Goal: Check status: Check status

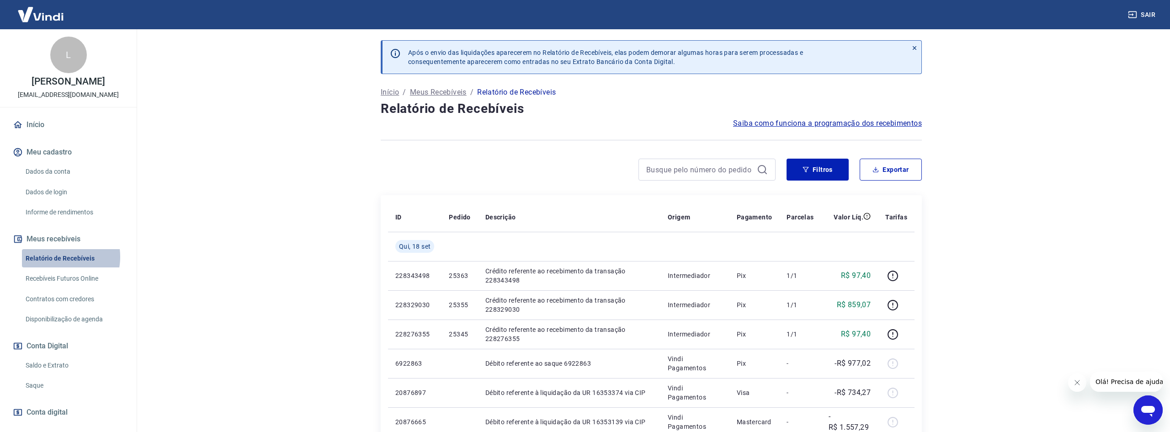
click at [57, 256] on link "Relatório de Recebíveis" at bounding box center [74, 258] width 104 height 19
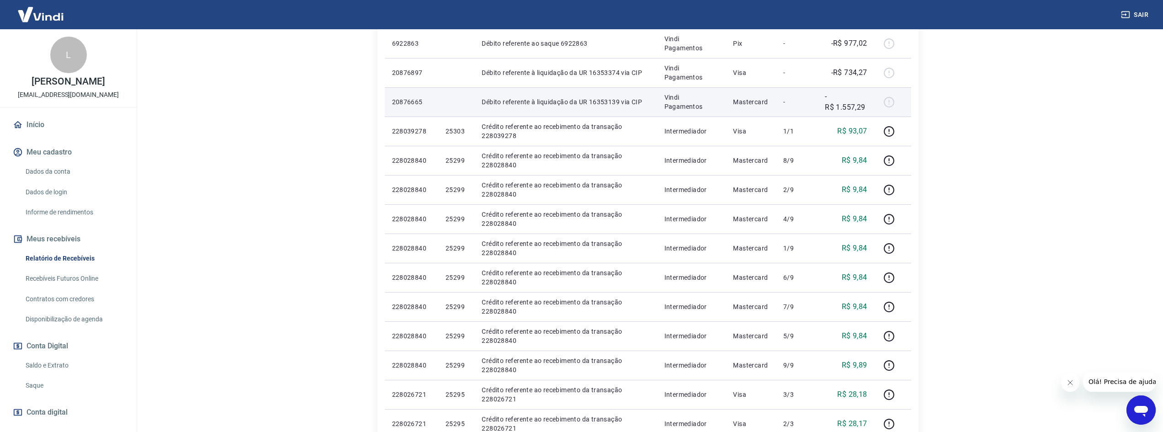
scroll to position [457, 0]
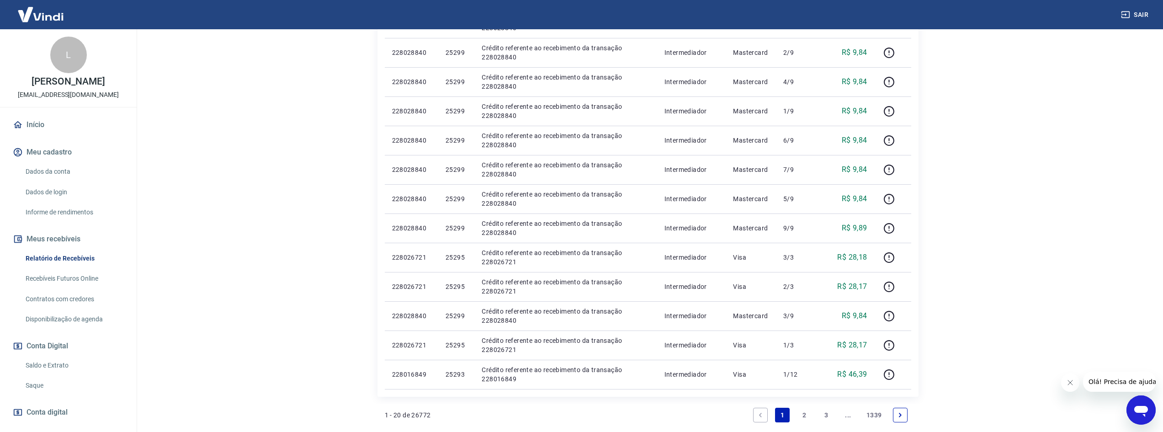
click at [808, 417] on link "2" at bounding box center [804, 415] width 15 height 15
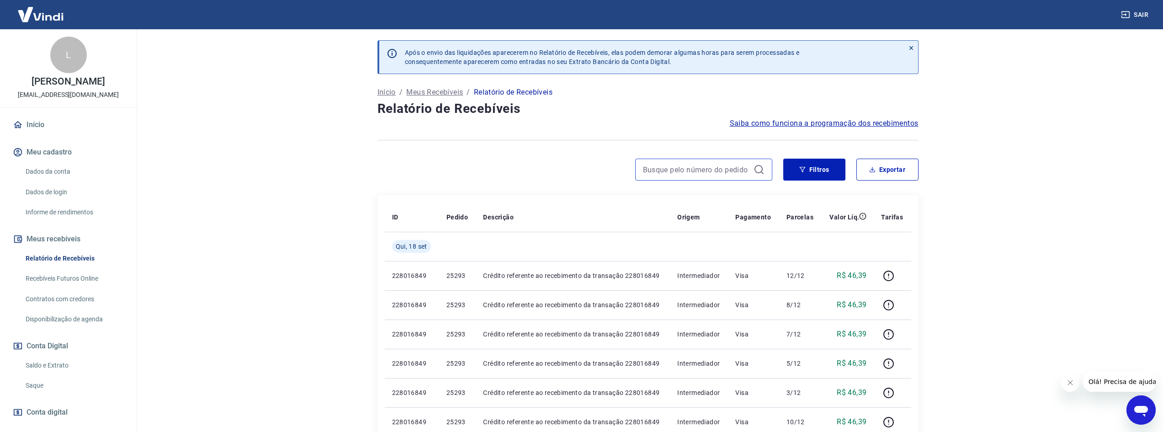
click at [728, 167] on input at bounding box center [696, 170] width 107 height 14
paste input "25051"
type input "25051"
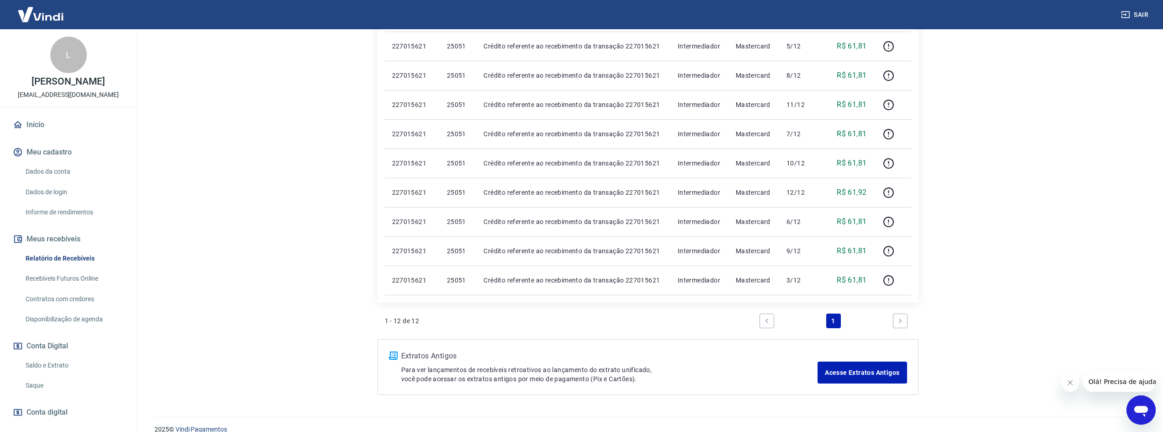
scroll to position [331, 0]
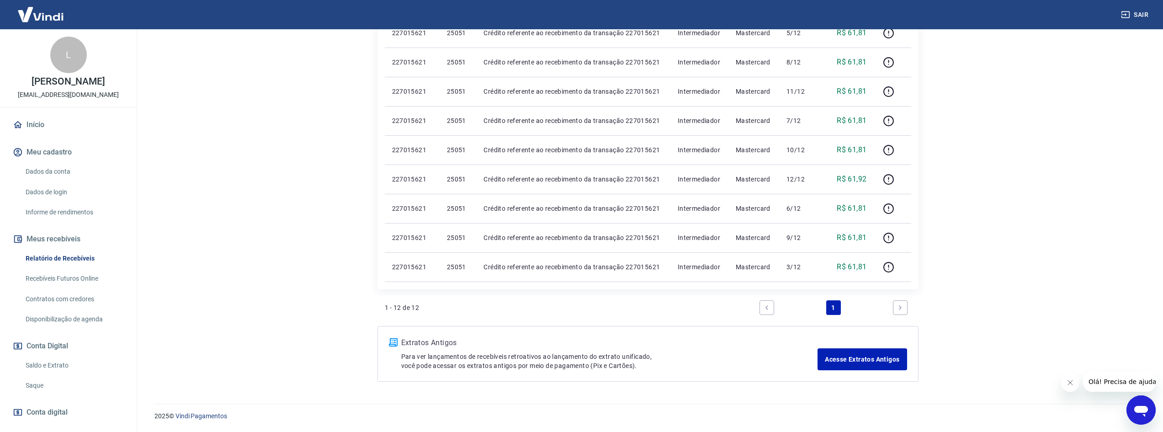
click at [901, 304] on icon "Next page" at bounding box center [900, 307] width 6 height 6
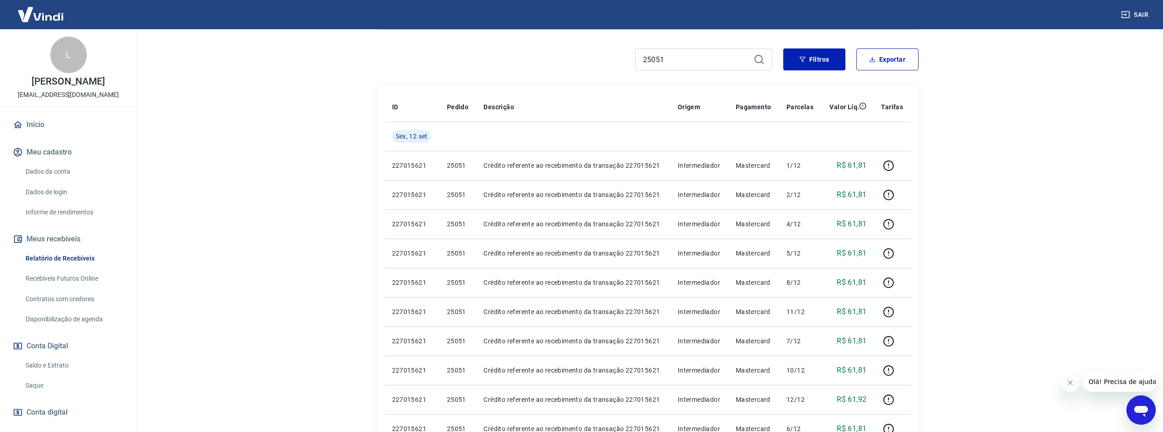
scroll to position [102, 0]
